Goal: Find specific page/section

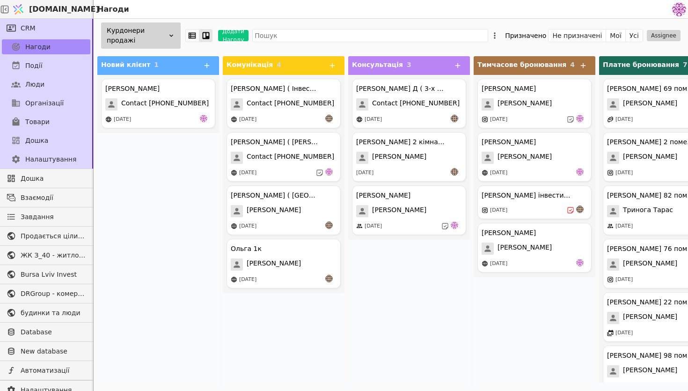
click at [144, 33] on div "Курдонери продажі" at bounding box center [141, 35] width 80 height 26
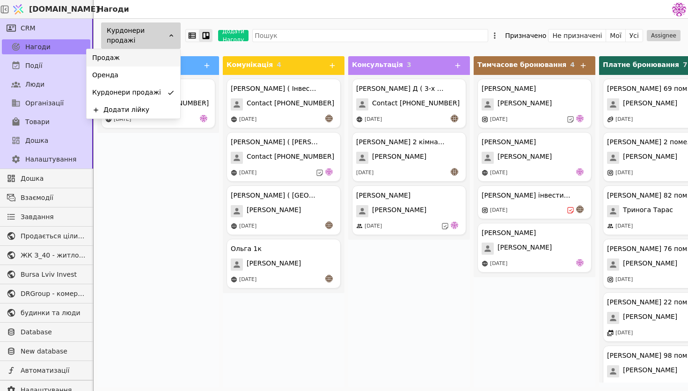
click at [144, 59] on div "Продаж" at bounding box center [134, 57] width 94 height 17
